Goal: Information Seeking & Learning: Find specific fact

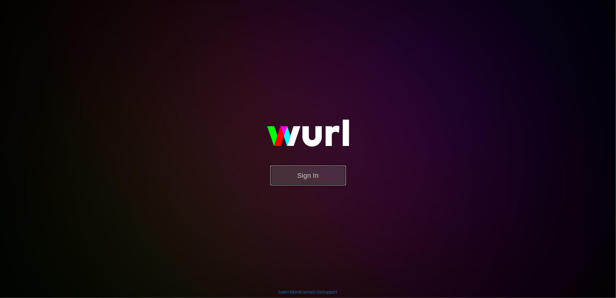
click at [313, 170] on button "Sign In" at bounding box center [308, 175] width 76 height 20
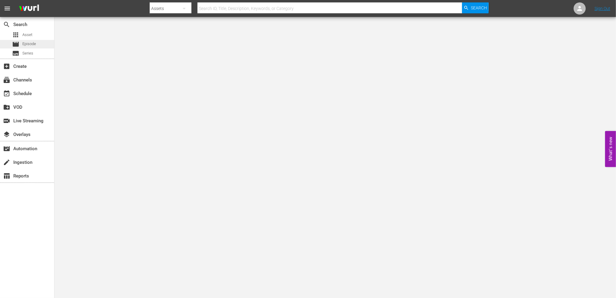
click at [29, 42] on span "Episode" at bounding box center [29, 44] width 14 height 6
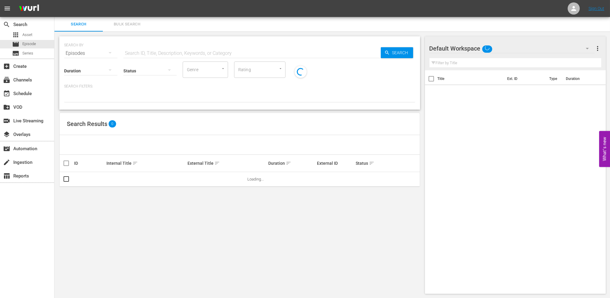
click at [205, 53] on input "text" at bounding box center [251, 53] width 257 height 15
paste input "129284"
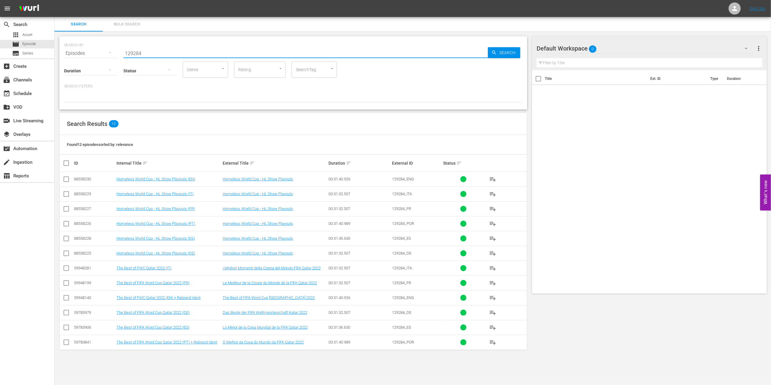
drag, startPoint x: 155, startPoint y: 49, endPoint x: 92, endPoint y: 62, distance: 64.9
click at [92, 61] on div "SEARCH BY Search By Episodes Search ID, Title, Description, Keywords, or Catego…" at bounding box center [293, 72] width 468 height 73
paste input "2002: This is an Asian Odyssey"
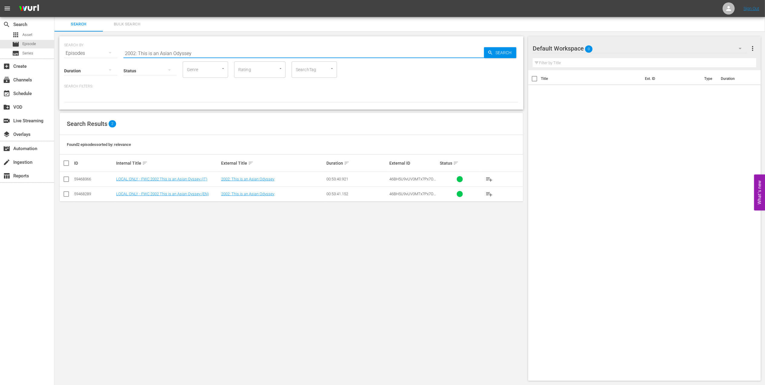
drag, startPoint x: 122, startPoint y: 54, endPoint x: 68, endPoint y: 54, distance: 53.8
click at [68, 54] on div "SEARCH BY Search By Episodes Search ID, Title, Description, Keywords, or Catego…" at bounding box center [291, 50] width 454 height 22
click at [202, 51] on input "2002: This is an Asian Odyssey" at bounding box center [303, 53] width 361 height 15
drag, startPoint x: 59, startPoint y: 58, endPoint x: 47, endPoint y: 59, distance: 11.3
click at [54, 0] on div "search Search apps Asset movie Episode subtitles Series add_box Create subscrip…" at bounding box center [409, 0] width 711 height 0
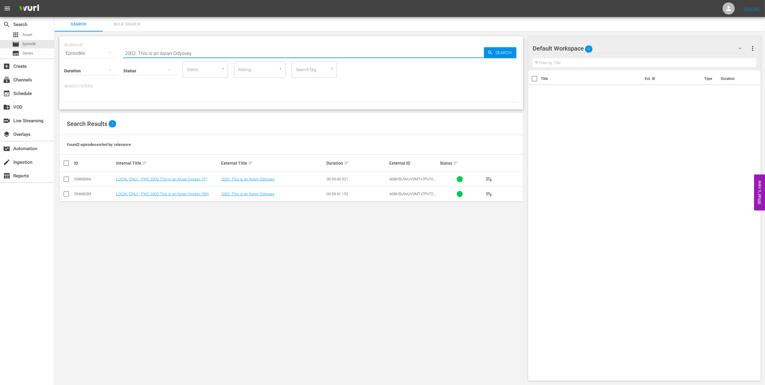
paste input "15 Official Film - The Story of the 2015 FIFA Women's World Cup"
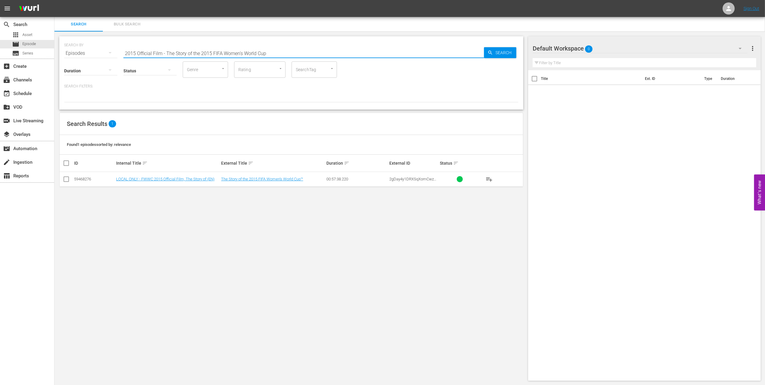
drag, startPoint x: 162, startPoint y: 55, endPoint x: 77, endPoint y: 56, distance: 85.9
click at [77, 56] on div "SEARCH BY Search By Episodes Search ID, Title, Description, Keywords, or Catego…" at bounding box center [291, 72] width 464 height 73
paste input "FWWC 2015 - Final - USA v [GEOGRAPHIC_DATA]"
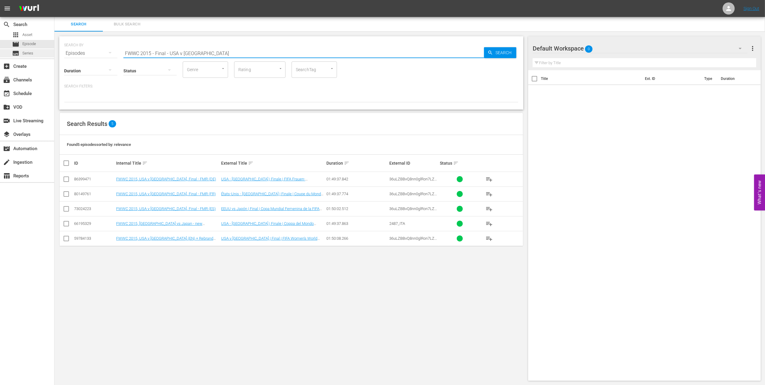
drag, startPoint x: 211, startPoint y: 54, endPoint x: 5, endPoint y: 54, distance: 205.7
click at [54, 0] on div "search Search apps Asset movie Episode subtitles Series add_box Create subscrip…" at bounding box center [409, 0] width 711 height 0
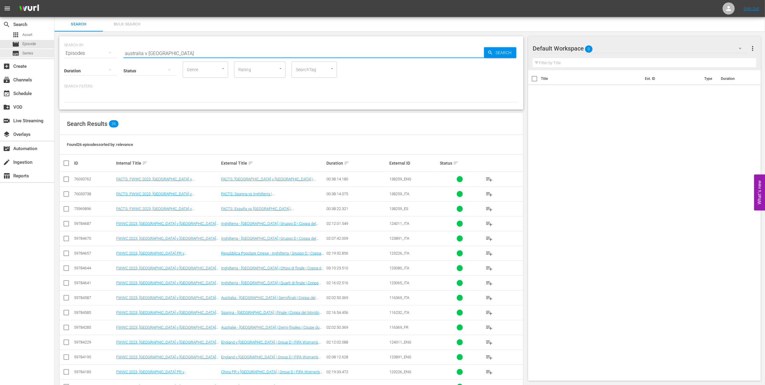
drag, startPoint x: 56, startPoint y: 53, endPoint x: 14, endPoint y: 58, distance: 42.7
click at [54, 0] on div "search Search apps Asset movie Episode subtitles Series add_box Create subscrip…" at bounding box center [409, 0] width 711 height 0
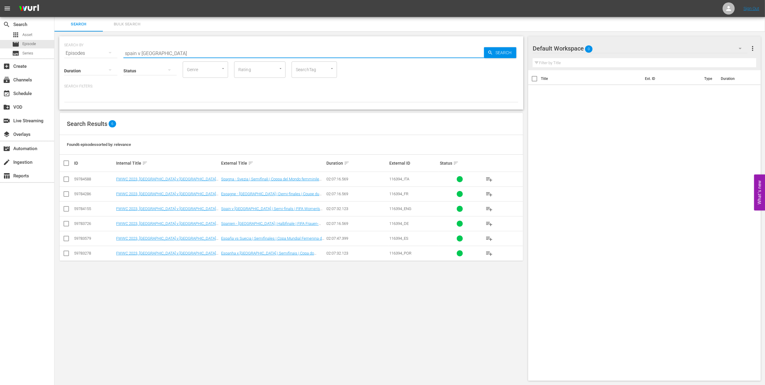
drag, startPoint x: 95, startPoint y: 54, endPoint x: 74, endPoint y: 55, distance: 20.9
click at [74, 55] on div "SEARCH BY Search By Episodes Search ID, Title, Description, Keywords, or Catego…" at bounding box center [291, 50] width 454 height 22
paste input "FWC 1994 USA vs Brazil, Round of 16"
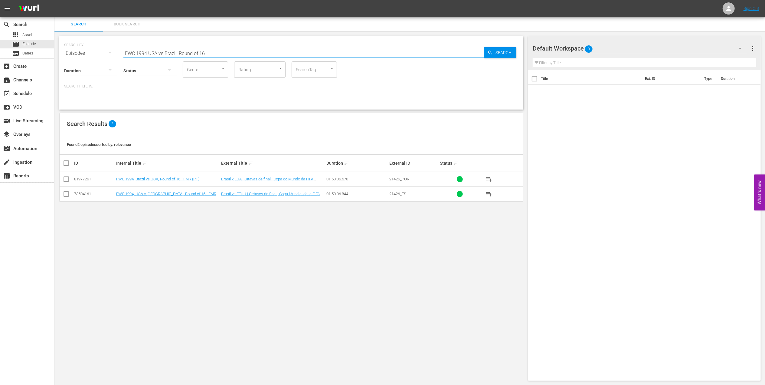
drag, startPoint x: 218, startPoint y: 51, endPoint x: 63, endPoint y: 55, distance: 155.5
click at [54, 0] on div "search Search apps Asset movie Episode subtitles Series add_box Create subscrip…" at bounding box center [409, 0] width 711 height 0
paste input "rance v [GEOGRAPHIC_DATA] | Final | FIFA World Cup 2018 | Full Match Replay"
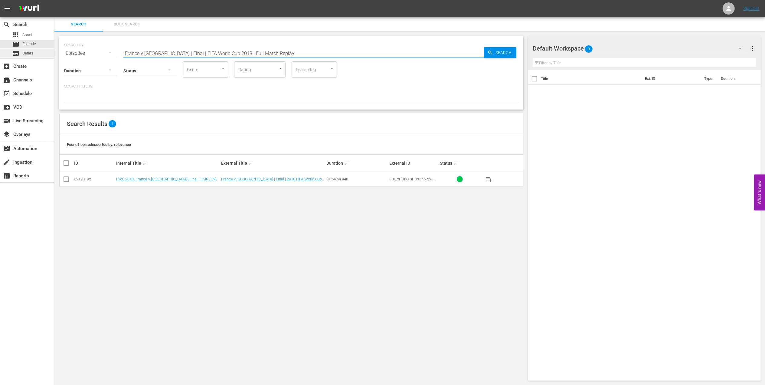
drag, startPoint x: 159, startPoint y: 55, endPoint x: 10, endPoint y: 55, distance: 148.8
click at [54, 0] on div "search Search apps Asset movie Episode subtitles Series add_box Create subscrip…" at bounding box center [409, 0] width 711 height 0
paste input "World Champions: [GEOGRAPHIC_DATA] 2018"
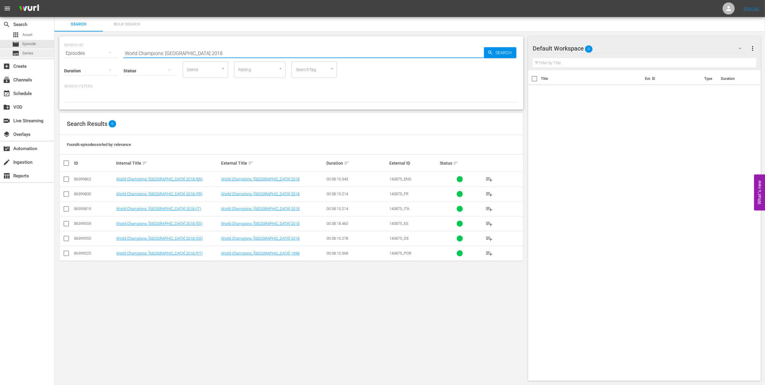
click at [54, 0] on div "search Search apps Asset movie Episode subtitles Series add_box Create subscrip…" at bounding box center [409, 0] width 711 height 0
paste input "Croatia, the Giant Slayer"
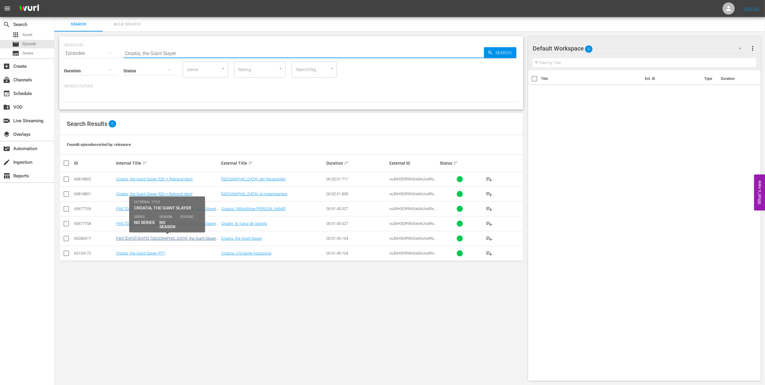
type input "Croatia, the Giant Slayer"
click at [173, 239] on link "FWC [DATE]-[DATE], [GEOGRAPHIC_DATA], the Giant Slayer (EN)" at bounding box center [166, 240] width 100 height 9
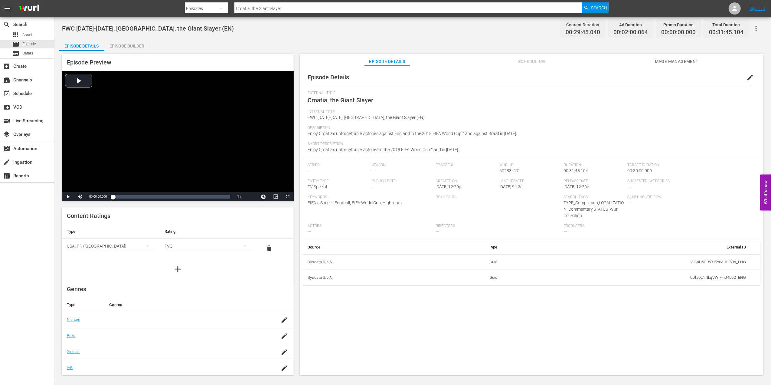
click at [175, 270] on icon "button" at bounding box center [178, 269] width 6 height 6
click at [176, 287] on icon "button" at bounding box center [178, 288] width 6 height 6
click at [175, 288] on icon "button" at bounding box center [178, 288] width 6 height 6
click at [122, 41] on div "Episode Builder" at bounding box center [126, 46] width 45 height 15
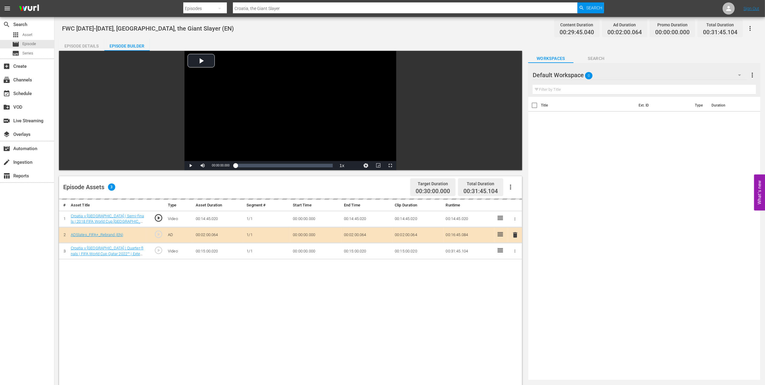
click at [91, 47] on div "Episode Details" at bounding box center [81, 46] width 45 height 15
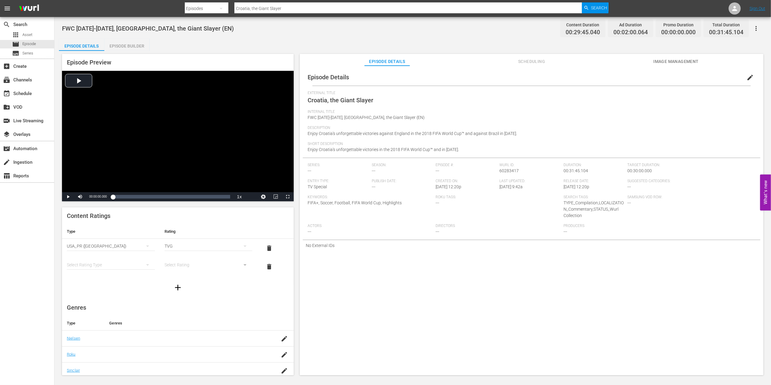
click at [535, 61] on span "Scheduling" at bounding box center [531, 62] width 45 height 8
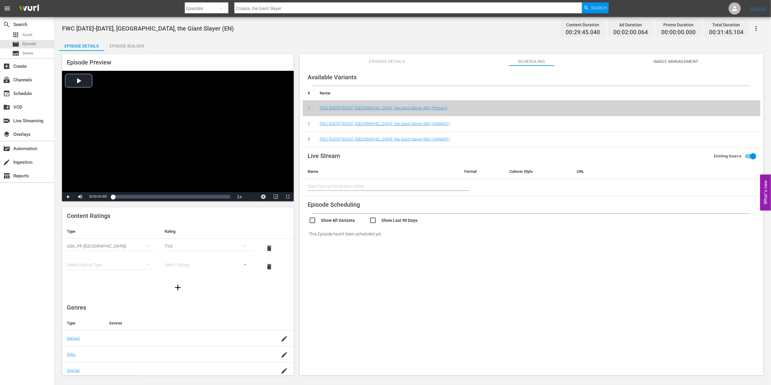
click at [389, 63] on span "Episode Details" at bounding box center [387, 62] width 45 height 8
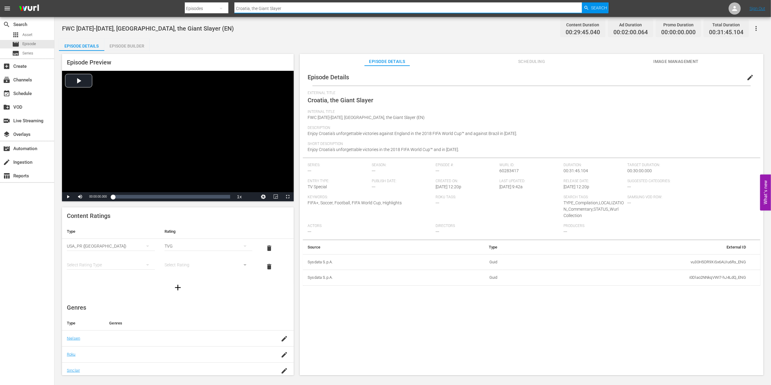
drag, startPoint x: 263, startPoint y: 8, endPoint x: 200, endPoint y: 8, distance: 62.3
click at [200, 8] on div "Search By Episodes Search ID, Title, Description, Keywords, or Category [GEOGRA…" at bounding box center [397, 8] width 424 height 15
paste input "v [GEOGRAPHIC_DATA] | Semi-finals | FIFA World Cup 2018 | Full Match Replay"
type input "Croatia v [GEOGRAPHIC_DATA] | Semi-finals | FIFA World Cup 2018 | Full Match Re…"
click at [594, 5] on span "Search" at bounding box center [599, 7] width 16 height 11
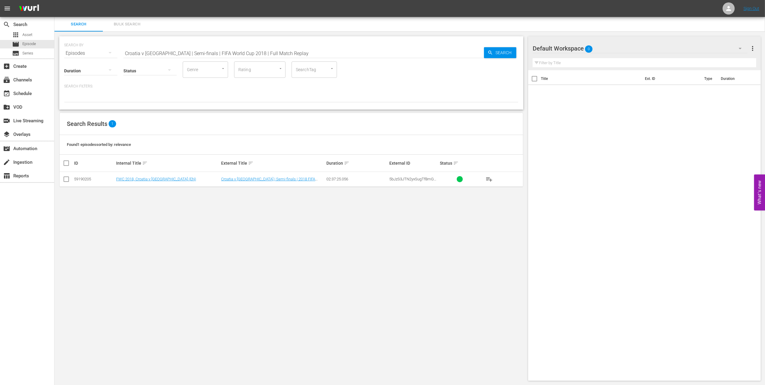
drag, startPoint x: 290, startPoint y: 52, endPoint x: 57, endPoint y: 53, distance: 232.9
click at [57, 53] on div "SEARCH BY Search By Episodes Search ID, Title, Description, Keywords, or Catego…" at bounding box center [291, 208] width 474 height 354
paste input "FWC 1982 - Final - Italy v German"
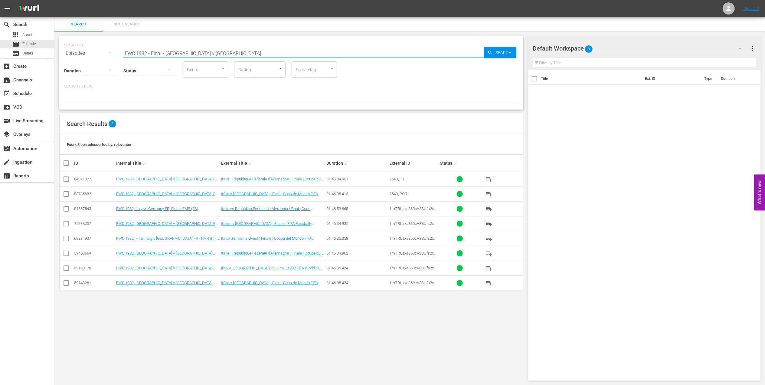
drag, startPoint x: 103, startPoint y: 53, endPoint x: 78, endPoint y: 53, distance: 25.1
click at [76, 53] on div "SEARCH BY Search By Episodes Search ID, Title, Description, Keywords, or Catego…" at bounding box center [291, 50] width 454 height 22
paste input "1986 Official Film - Hero"
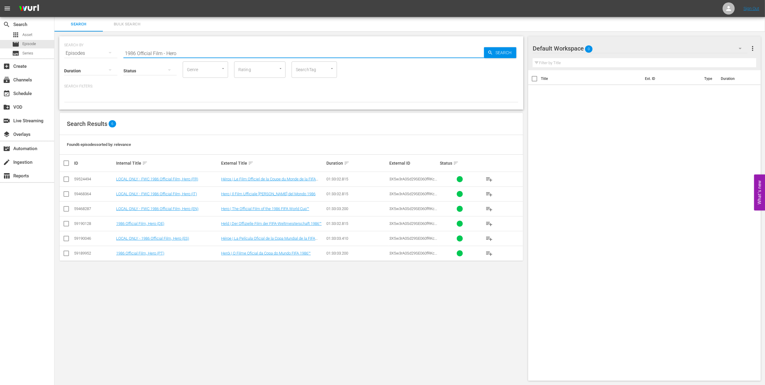
paste input "FWC 1986 - Final - [GEOGRAPHIC_DATA] v [GEOGRAPHIC_DATA]"
drag, startPoint x: 131, startPoint y: 52, endPoint x: 72, endPoint y: 54, distance: 59.3
click at [72, 54] on div "SEARCH BY Search By Episodes Search ID, Title, Description, Keywords, or Catego…" at bounding box center [291, 50] width 454 height 22
drag, startPoint x: 220, startPoint y: 50, endPoint x: 34, endPoint y: 52, distance: 186.1
click at [54, 0] on div "search Search apps Asset movie Episode subtitles Series add_box Create subscrip…" at bounding box center [409, 0] width 711 height 0
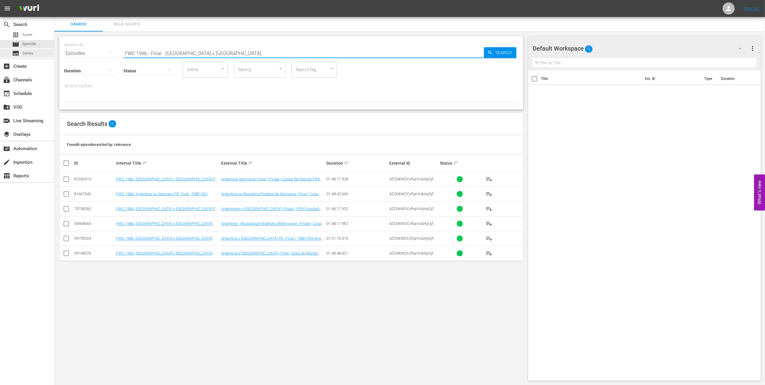
paste input "90 - Final - [GEOGRAPHIC_DATA] v [GEOGRAPHIC_DATA]"
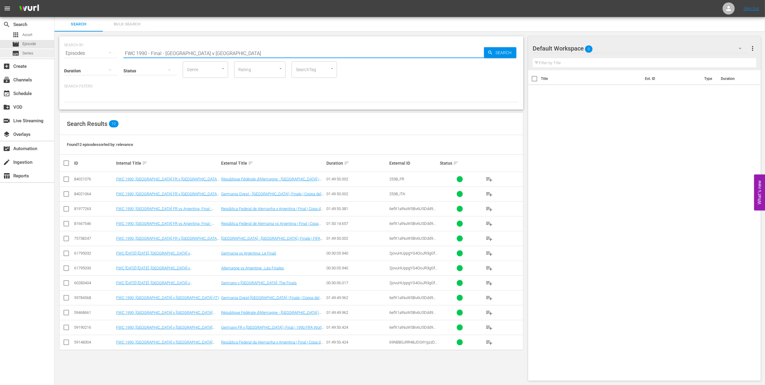
drag, startPoint x: 202, startPoint y: 54, endPoint x: 53, endPoint y: 54, distance: 149.4
click at [54, 0] on div "search Search apps Asset movie Episode subtitles Series add_box Create subscrip…" at bounding box center [409, 0] width 711 height 0
paste input "8 - Final - [GEOGRAPHIC_DATA] v [GEOGRAPHIC_DATA]"
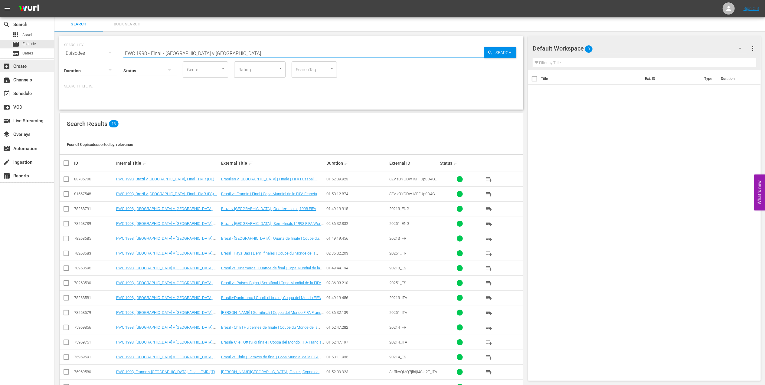
drag, startPoint x: 161, startPoint y: 55, endPoint x: 5, endPoint y: 62, distance: 155.9
click at [54, 0] on div "search Search apps Asset movie Episode subtitles Series add_box Create subscrip…" at bounding box center [409, 0] width 711 height 0
paste input "2002 Official Film - Seven Games from Glory"
drag, startPoint x: 247, startPoint y: 53, endPoint x: -2, endPoint y: 58, distance: 249.0
click at [0, 58] on html "menu Sign Out search Search apps Asset movie Episode subtitles Series add_box C…" at bounding box center [382, 192] width 765 height 385
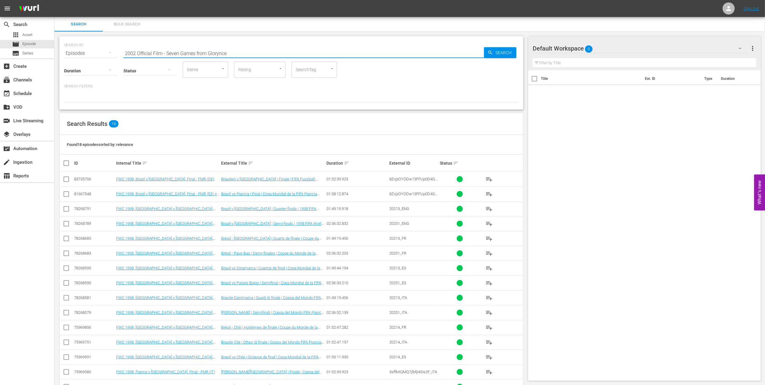
paste input "text"
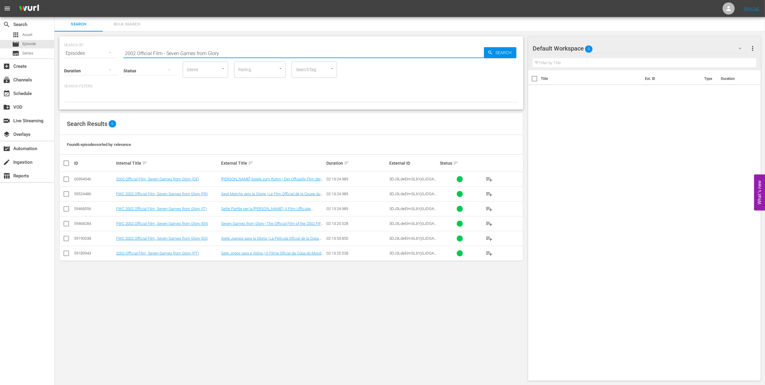
click at [68, 54] on div "SEARCH BY Search By Episodes Search ID, Title, Description, Keywords, or Catego…" at bounding box center [291, 50] width 454 height 22
paste input "Italy v [GEOGRAPHIC_DATA] | Group E | FIFA World Cup 2006 | Full Match Repla"
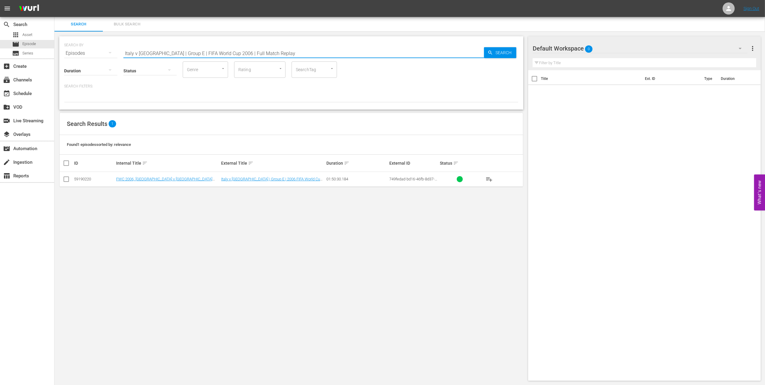
drag, startPoint x: 251, startPoint y: 53, endPoint x: 57, endPoint y: 53, distance: 193.9
click at [57, 53] on div "SEARCH BY Search By Episodes Search ID, Title, Description, Keywords, or Catego…" at bounding box center [291, 208] width 474 height 354
paste input "FWC 2006 - Final - [GEOGRAPHIC_DATA] v [GEOGRAPHIC_DATA]"
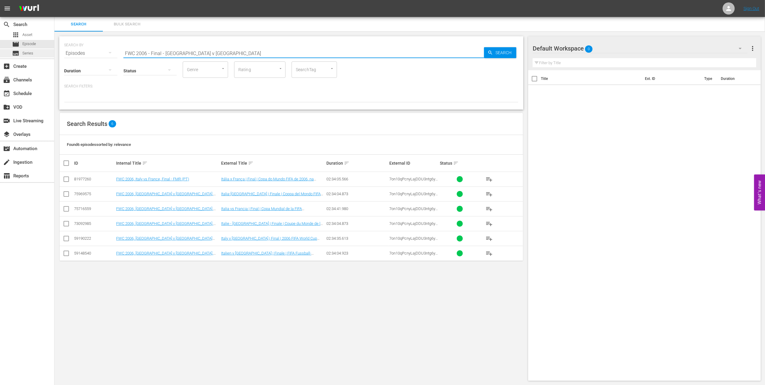
paste input "WC 2019 - Final - [GEOGRAPHIC_DATA] v [GEOGRAPHIC_DATA]"
drag, startPoint x: 72, startPoint y: 54, endPoint x: 35, endPoint y: 54, distance: 36.6
click at [54, 0] on div "search Search apps Asset movie Episode subtitles Series add_box Create subscrip…" at bounding box center [409, 0] width 711 height 0
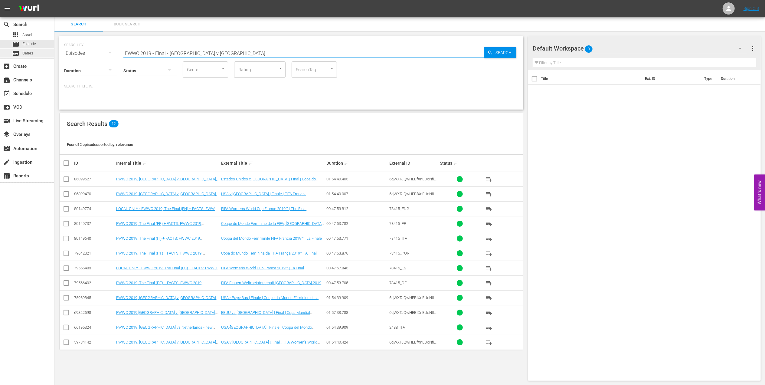
drag, startPoint x: 214, startPoint y: 51, endPoint x: 45, endPoint y: 56, distance: 169.5
click at [54, 0] on div "search Search apps Asset movie Episode subtitles Series add_box Create subscrip…" at bounding box center [409, 0] width 711 height 0
paste input "C 1978 - Final - [GEOGRAPHIC_DATA]"
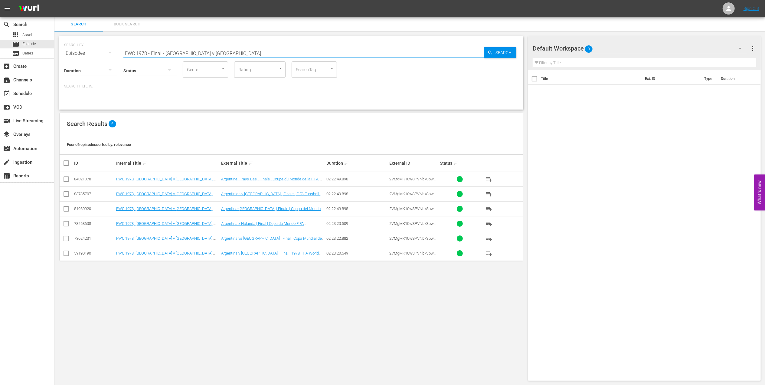
paste input "2014 - Final - [GEOGRAPHIC_DATA] v [GEOGRAPHIC_DATA]"
drag, startPoint x: 193, startPoint y: 54, endPoint x: 62, endPoint y: 58, distance: 130.8
click at [63, 58] on div "SEARCH BY Search By Episodes Search ID, Title, Description, Keywords, or Catego…" at bounding box center [291, 72] width 464 height 73
drag, startPoint x: 162, startPoint y: 59, endPoint x: 49, endPoint y: 61, distance: 113.5
click at [54, 0] on div "search Search apps Asset movie Episode subtitles Series add_box Create subscrip…" at bounding box center [409, 0] width 711 height 0
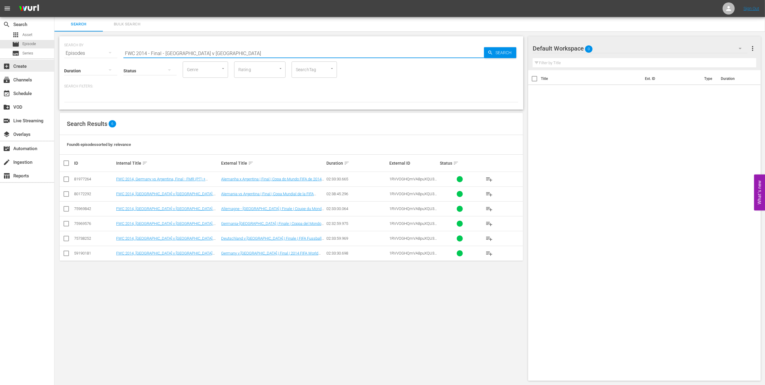
paste input "utebol Arte"
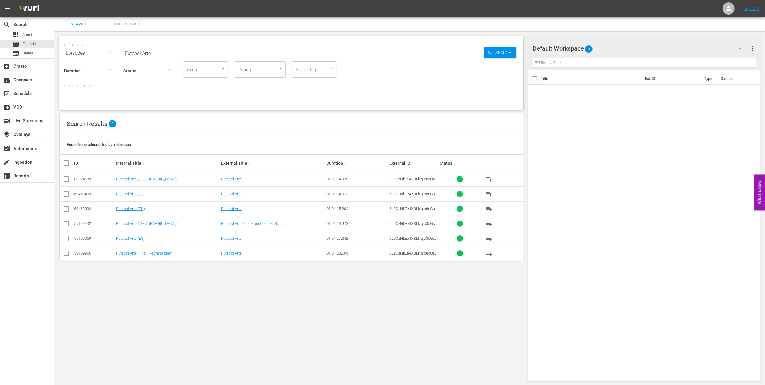
drag, startPoint x: 127, startPoint y: 57, endPoint x: 93, endPoint y: 57, distance: 33.9
click at [93, 61] on div "Duration Status Genre Genre Rating Rating SearchTag SearchTag" at bounding box center [291, 69] width 454 height 17
drag, startPoint x: 93, startPoint y: 57, endPoint x: 174, endPoint y: 53, distance: 80.6
click at [172, 52] on input "Futebol Arte" at bounding box center [303, 53] width 361 height 15
click at [101, 51] on div "SEARCH BY Search By Episodes Search ID, Title, Description, Keywords, or Catego…" at bounding box center [291, 50] width 454 height 22
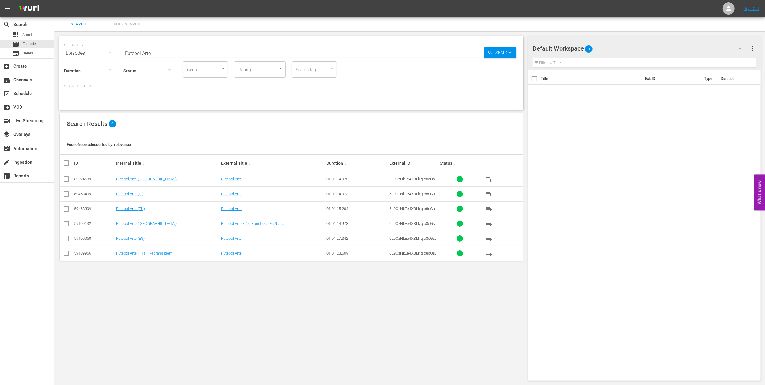
paste input "WC 1970 - Final - [GEOGRAPHIC_DATA] v [GEOGRAPHIC_DATA]"
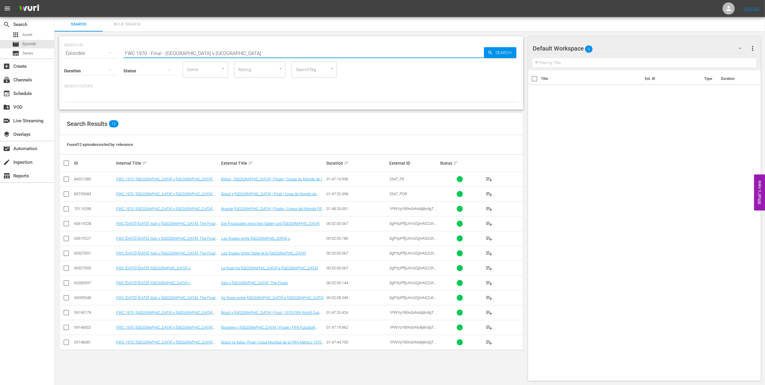
paste input "LOCAL ONLY - FWC 1970 Official Film, The World at their Feet"
drag, startPoint x: 155, startPoint y: 52, endPoint x: 66, endPoint y: 52, distance: 89.8
click at [66, 52] on div "SEARCH BY Search By Episodes Search ID, Title, Description, Keywords, or Catego…" at bounding box center [291, 50] width 454 height 22
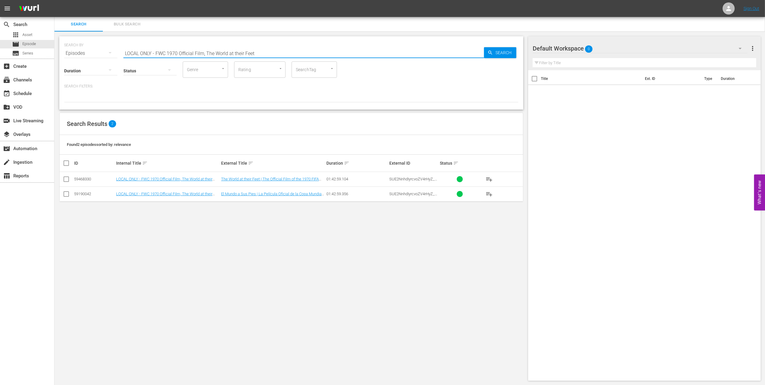
drag, startPoint x: 264, startPoint y: 51, endPoint x: 62, endPoint y: 67, distance: 202.7
click at [62, 67] on div "SEARCH BY Search By Episodes Search ID, Title, Description, Keywords, or Catego…" at bounding box center [291, 72] width 464 height 73
paste input "FWWC 2015 - Final - USA v [GEOGRAPHIC_DATA]"
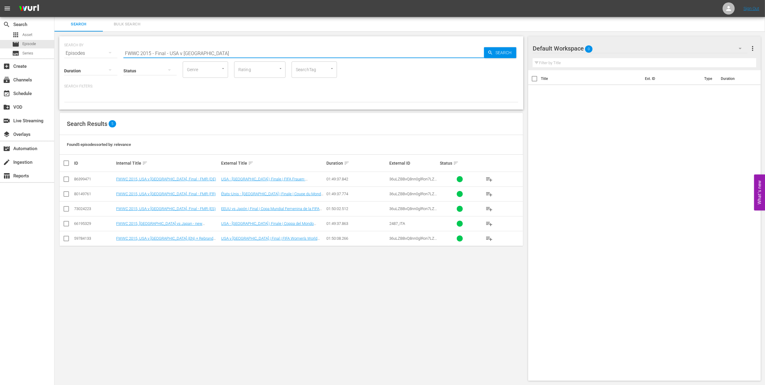
drag, startPoint x: 209, startPoint y: 52, endPoint x: 97, endPoint y: 62, distance: 112.4
click at [97, 62] on div "SEARCH BY Search By Episodes Search ID, Title, Description, Keywords, or Catego…" at bounding box center [291, 72] width 464 height 73
paste input "IR Iran v [GEOGRAPHIC_DATA] | Group B | FIFA World Cup 2022 | Full Match Replay"
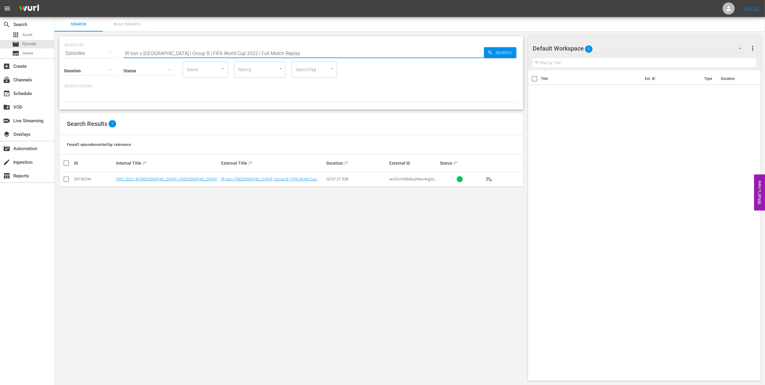
drag, startPoint x: 81, startPoint y: 61, endPoint x: 68, endPoint y: 62, distance: 13.4
click at [67, 62] on div "SEARCH BY Search By Episodes Search ID, Title, Description, Keywords, or Catego…" at bounding box center [291, 72] width 464 height 73
paste input "Netherlands v [GEOGRAPHIC_DATA] | Round of 16"
drag, startPoint x: 291, startPoint y: 51, endPoint x: 32, endPoint y: 51, distance: 258.9
click at [54, 0] on div "search Search apps Asset movie Episode subtitles Series add_box Create subscrip…" at bounding box center [409, 0] width 711 height 0
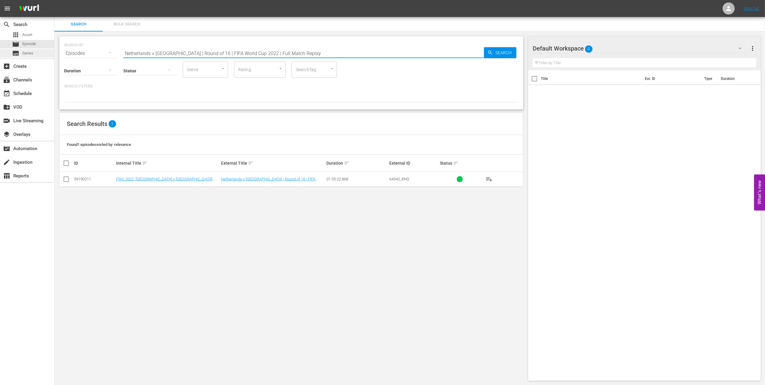
paste input "[PERSON_NAME] in the FIFA World Cup™"
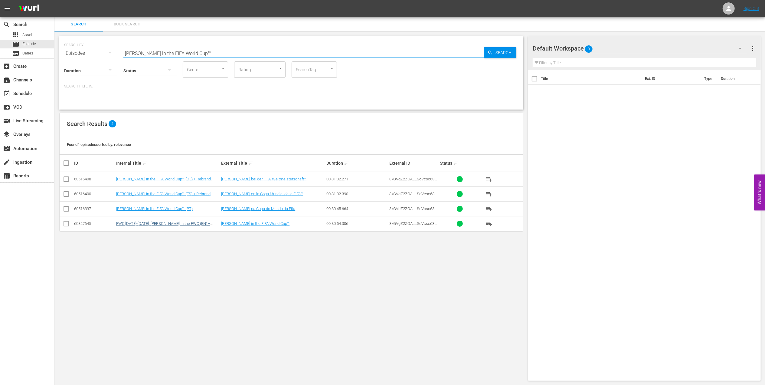
type input "[PERSON_NAME] in the FIFA World Cup™"
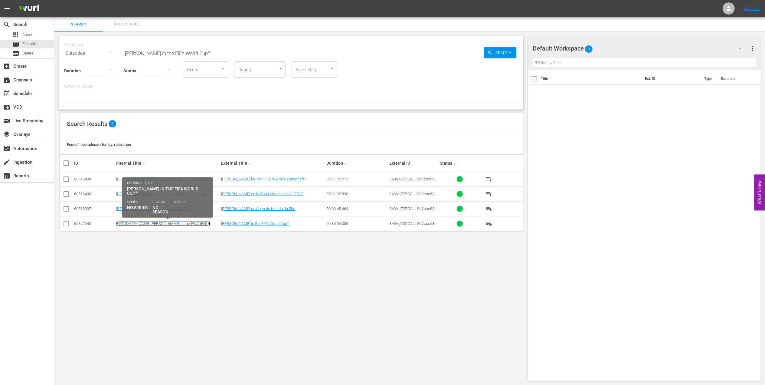
click at [193, 226] on link "FWC [DATE]-[DATE], [PERSON_NAME] in the FWC (EN) + [PERSON_NAME] ident" at bounding box center [163, 225] width 94 height 9
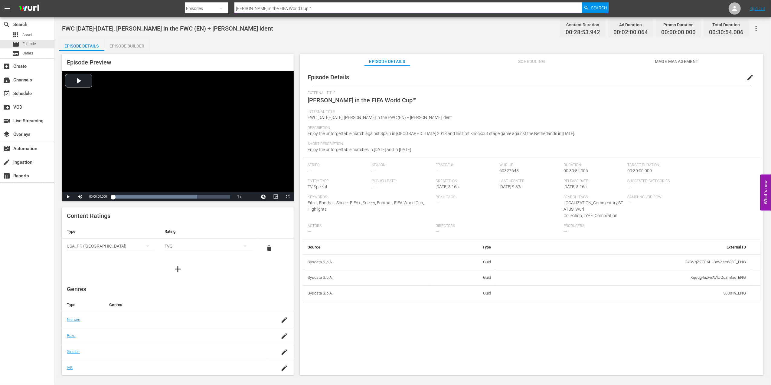
drag, startPoint x: 205, startPoint y: 7, endPoint x: 177, endPoint y: 11, distance: 28.1
click at [177, 10] on nav "menu Search By Episodes Search ID, Title, Description, Keywords, or Category [P…" at bounding box center [385, 8] width 771 height 17
paste input "Portugal v [GEOGRAPHIC_DATA] | Group B | FIFA World Cup 2018 | Full Match Replay"
type input "Portugal v [GEOGRAPHIC_DATA] | Group B | FIFA World Cup 2018 | Full Match Replay"
click at [595, 4] on span "Search" at bounding box center [599, 7] width 16 height 11
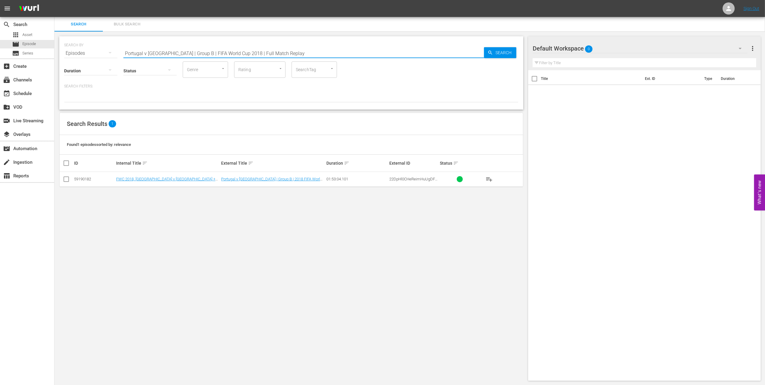
drag, startPoint x: 219, startPoint y: 57, endPoint x: 110, endPoint y: 63, distance: 109.1
click at [92, 62] on div "SEARCH BY Search By Episodes Search ID, Title, Description, Keywords, or Catego…" at bounding box center [291, 72] width 464 height 73
paste input "witzerland | Round of 16 | FIFA World Cup 2022"
drag, startPoint x: 241, startPoint y: 61, endPoint x: 37, endPoint y: 66, distance: 204.3
click at [54, 0] on div "search Search apps Asset movie Episode subtitles Series add_box Create subscrip…" at bounding box center [409, 0] width 711 height 0
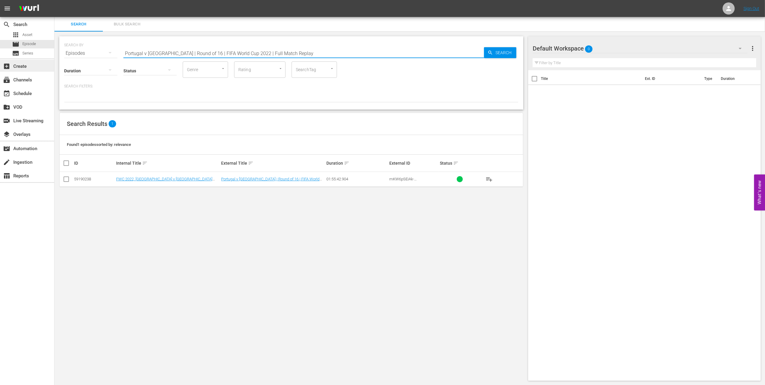
paste input "Argentina v [GEOGRAPHIC_DATA] | Semi-finals"
drag, startPoint x: 281, startPoint y: 53, endPoint x: 61, endPoint y: 54, distance: 220.2
click at [60, 53] on div "SEARCH BY Search By Episodes Search ID, Title, Description, Keywords, or Catego…" at bounding box center [291, 72] width 464 height 73
paste input "USA v [GEOGRAPHIC_DATA] | Group Matches | 1994 FIFA World Cup USA™"
paste input "Algeria | Group C | FIFA World Cup 2010"
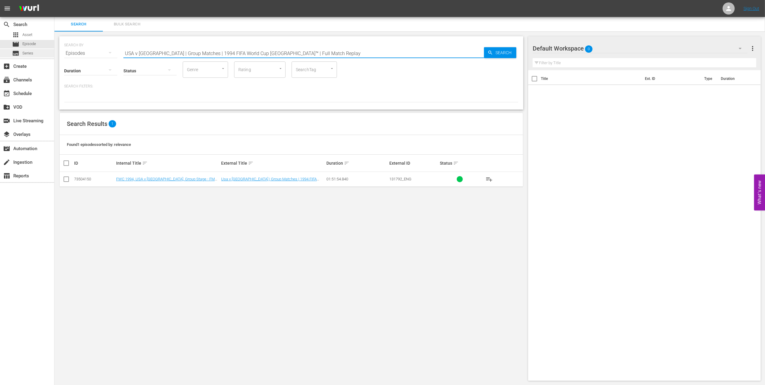
drag, startPoint x: 297, startPoint y: 51, endPoint x: 34, endPoint y: 52, distance: 262.9
click at [54, 0] on div "search Search apps Asset movie Episode subtitles Series add_box Create subscrip…" at bounding box center [409, 0] width 711 height 0
drag, startPoint x: 213, startPoint y: 53, endPoint x: 5, endPoint y: 55, distance: 207.8
click at [0, 55] on html "menu Sign Out search Search apps Asset movie Episode subtitles Series add_box C…" at bounding box center [382, 192] width 765 height 385
paste input "FWC 1966 England vs Germany FR, Final (PT)"
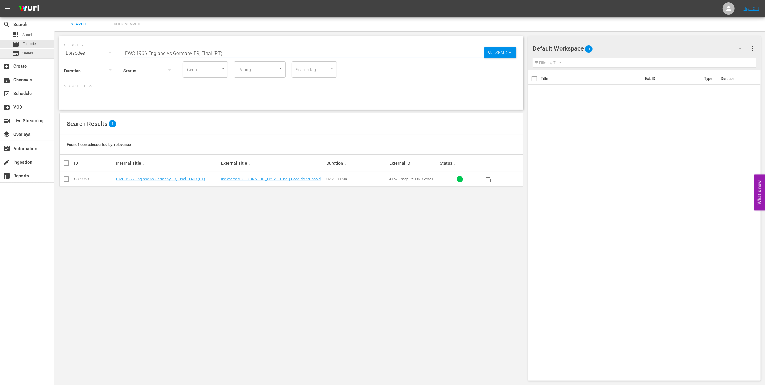
drag, startPoint x: 216, startPoint y: 53, endPoint x: 4, endPoint y: 51, distance: 211.8
click at [54, 0] on div "search Search apps Asset movie Episode subtitles Series add_box Create subscrip…" at bounding box center [409, 0] width 711 height 0
paste input "LOCAL ONLY - FWC 1970 Official Film, The World at their Feet"
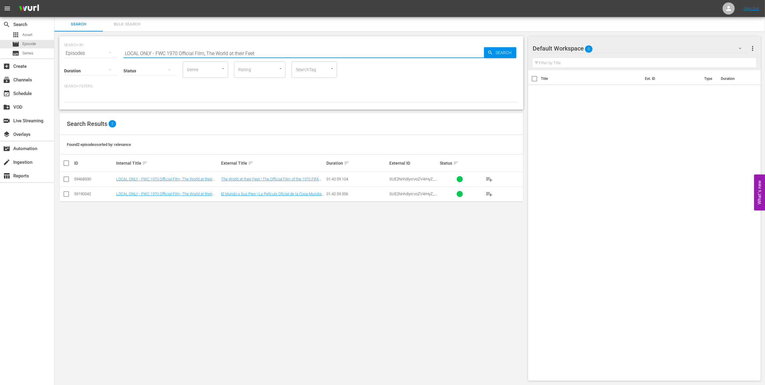
paste input "FWC 1970 [GEOGRAPHIC_DATA] v [GEOGRAPHIC_DATA], Final"
drag, startPoint x: 241, startPoint y: 53, endPoint x: 97, endPoint y: 54, distance: 143.4
click at [98, 54] on div "SEARCH BY Search By Episodes Search ID, Title, Description, Keywords, or Catego…" at bounding box center [291, 50] width 454 height 22
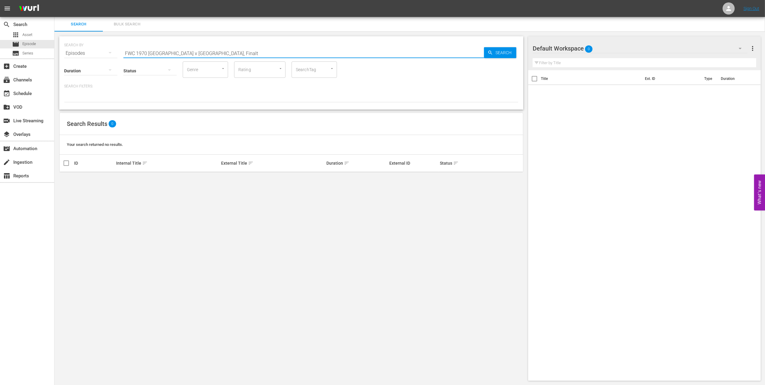
drag, startPoint x: 199, startPoint y: 54, endPoint x: 71, endPoint y: 53, distance: 128.0
click at [62, 54] on div "SEARCH BY Search By Episodes Search ID, Title, Description, Keywords, or Catego…" at bounding box center [291, 72] width 464 height 73
paste input "text"
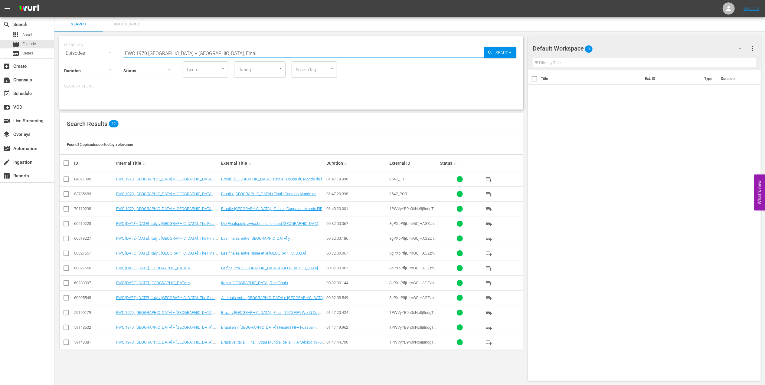
paste input "2018, [GEOGRAPHIC_DATA] v [GEOGRAPHIC_DATA]"
drag, startPoint x: 192, startPoint y: 51, endPoint x: 73, endPoint y: 57, distance: 119.3
click at [73, 57] on div "SEARCH BY Search By Episodes Search ID, Title, Description, Keywords, or Catego…" at bounding box center [291, 72] width 464 height 73
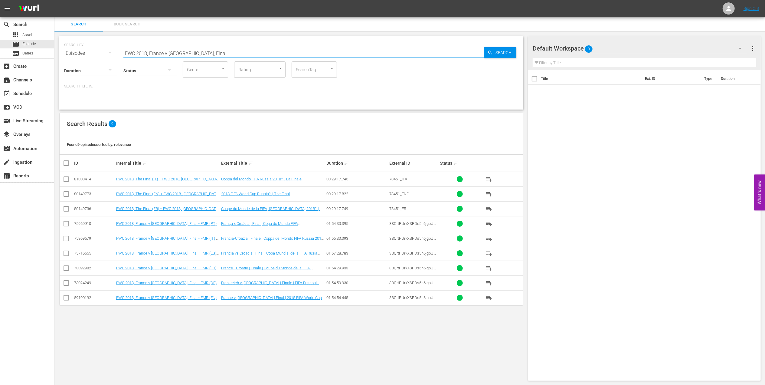
click at [223, 51] on input "FWC 2018, France v [GEOGRAPHIC_DATA], Final" at bounding box center [303, 53] width 361 height 15
drag, startPoint x: 209, startPoint y: 53, endPoint x: 85, endPoint y: 53, distance: 123.4
click at [76, 53] on div "SEARCH BY Search By Episodes Search ID, Title, Description, Keywords, or Catego…" at bounding box center [291, 50] width 454 height 22
paste input "2002 Official Film - Seven Games from Glory"
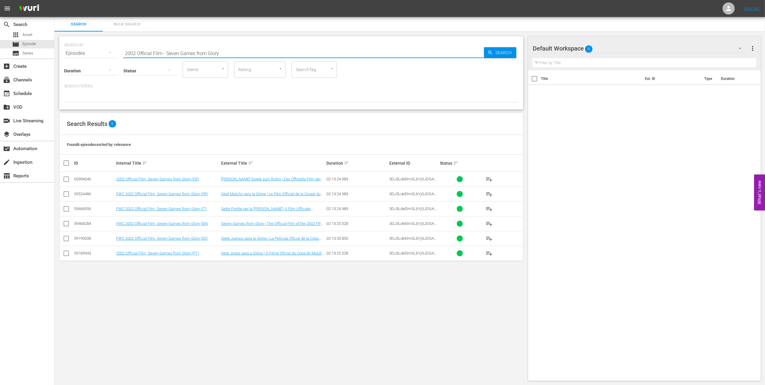
click at [70, 55] on div "SEARCH BY Search By Episodes Search ID, Title, Description, Keywords, or Catego…" at bounding box center [291, 50] width 454 height 22
paste input "FWC 2002 - Final - [GEOGRAPHIC_DATA] v [GEOGRAPHIC_DATA]"
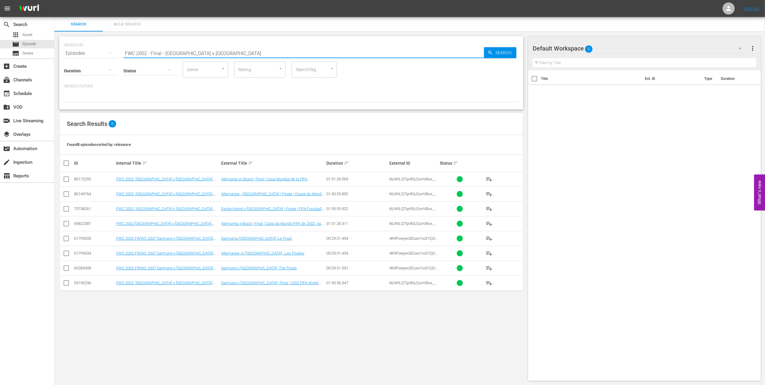
type input "FWC 2002 - Final - [GEOGRAPHIC_DATA] v [GEOGRAPHIC_DATA]"
